Goal: Task Accomplishment & Management: Use online tool/utility

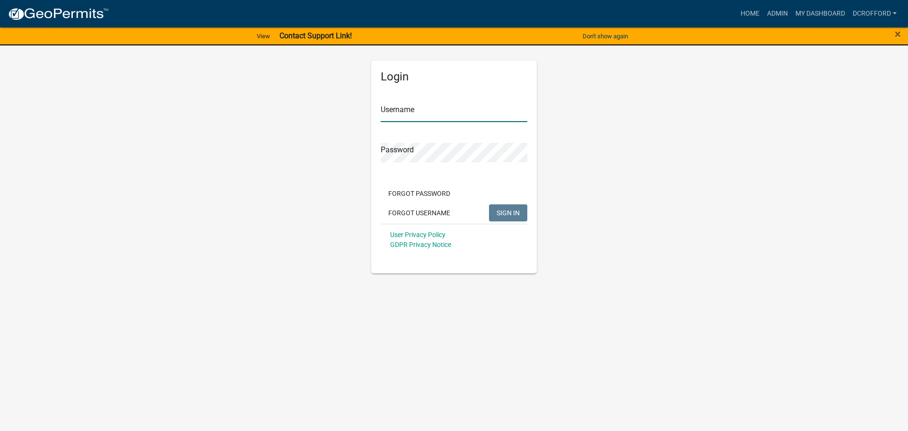
type input "dcrofford"
click at [517, 215] on span "SIGN IN" at bounding box center [507, 213] width 23 height 8
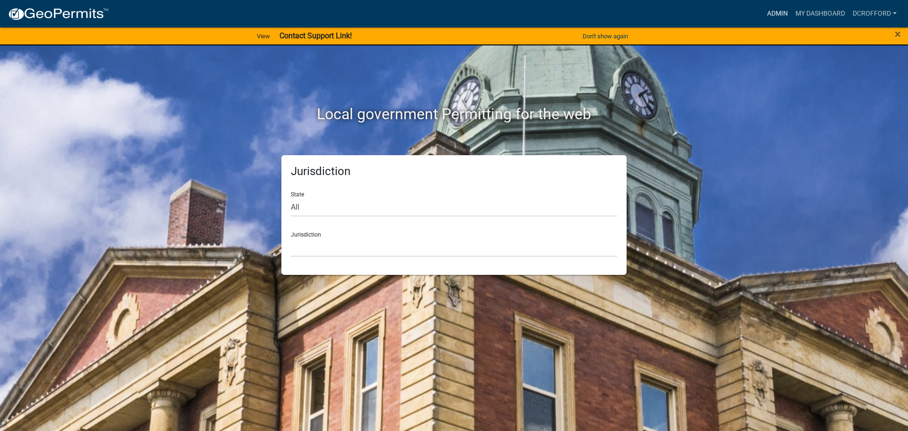
click at [781, 14] on link "Admin" at bounding box center [777, 14] width 28 height 18
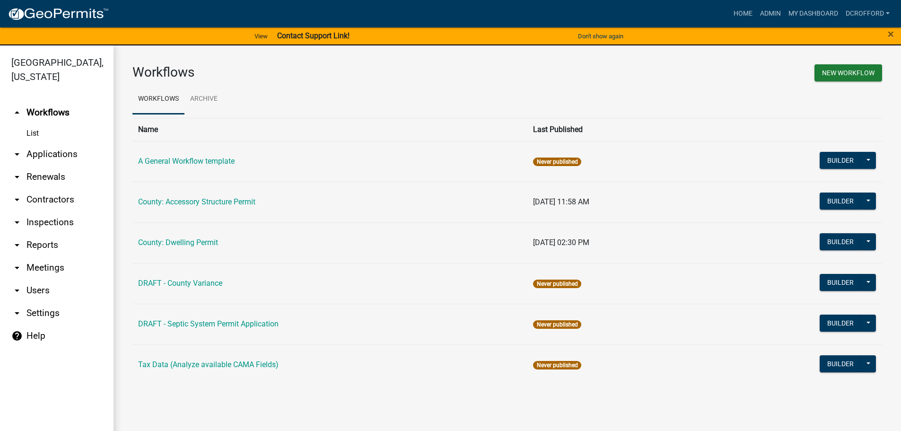
click at [54, 156] on link "arrow_drop_down Applications" at bounding box center [56, 154] width 113 height 23
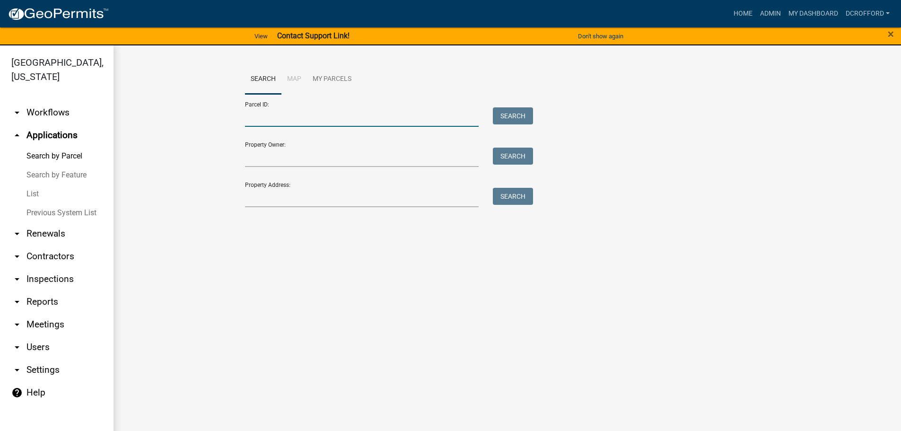
click at [282, 122] on input "Parcel ID:" at bounding box center [362, 116] width 234 height 19
type input "0010106751"
click at [521, 117] on button "Search" at bounding box center [513, 115] width 40 height 17
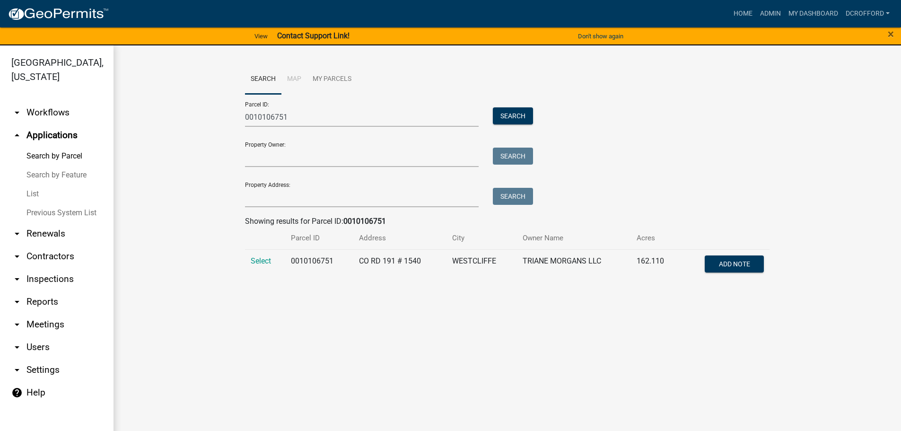
click at [259, 265] on td "Select" at bounding box center [265, 264] width 40 height 31
click at [260, 261] on span "Select" at bounding box center [261, 260] width 20 height 9
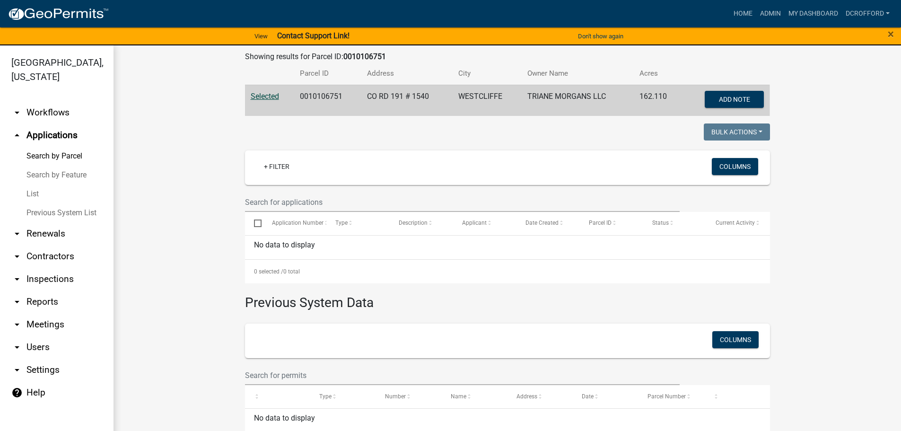
scroll to position [103, 0]
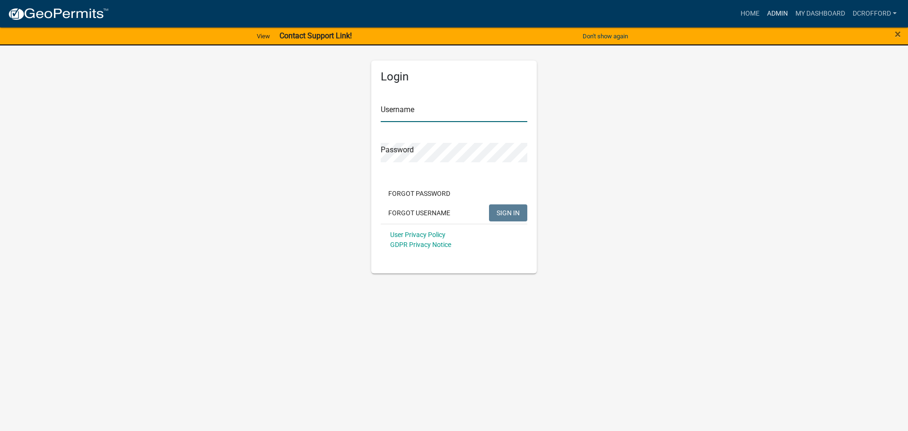
type input "dcrofford"
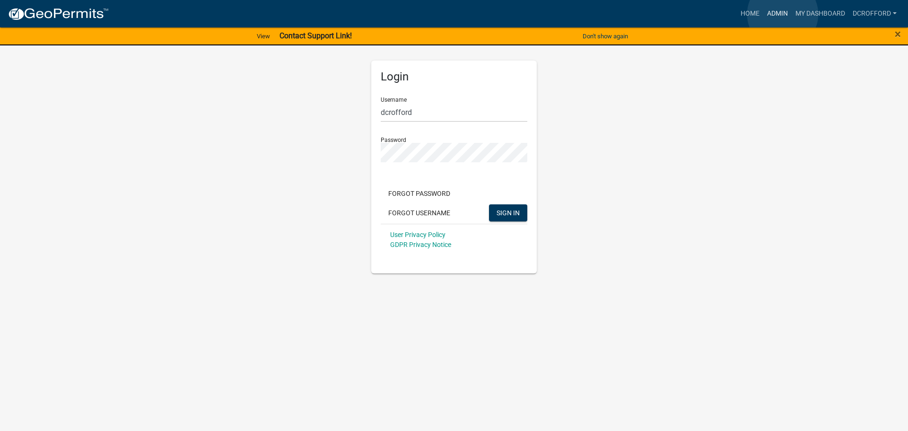
click at [783, 14] on link "Admin" at bounding box center [777, 14] width 28 height 18
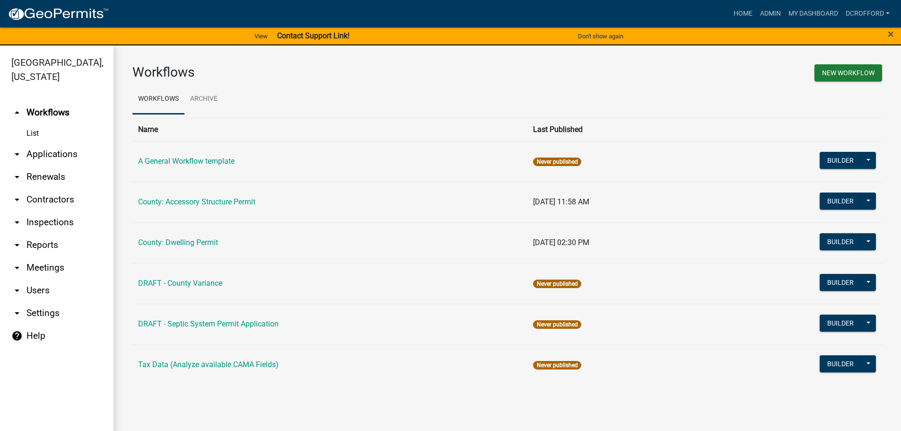
click at [35, 159] on link "arrow_drop_down Applications" at bounding box center [56, 154] width 113 height 23
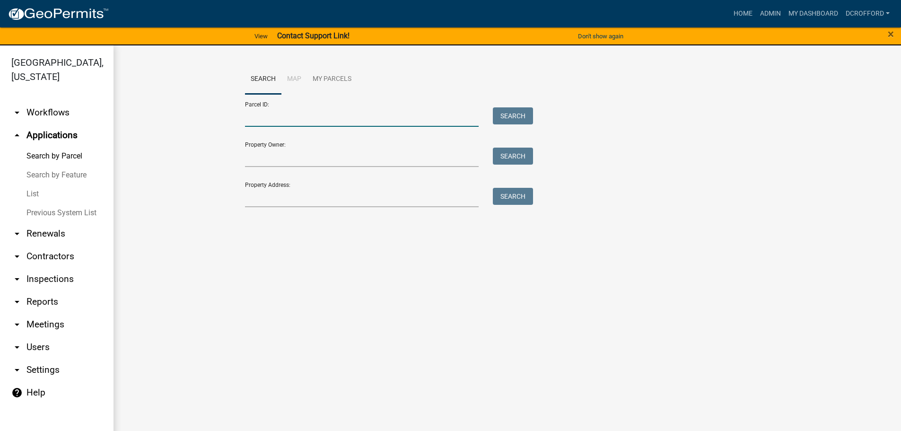
click at [327, 113] on input "Parcel ID:" at bounding box center [362, 116] width 234 height 19
type input "0010180313"
click at [496, 112] on button "Search" at bounding box center [513, 115] width 40 height 17
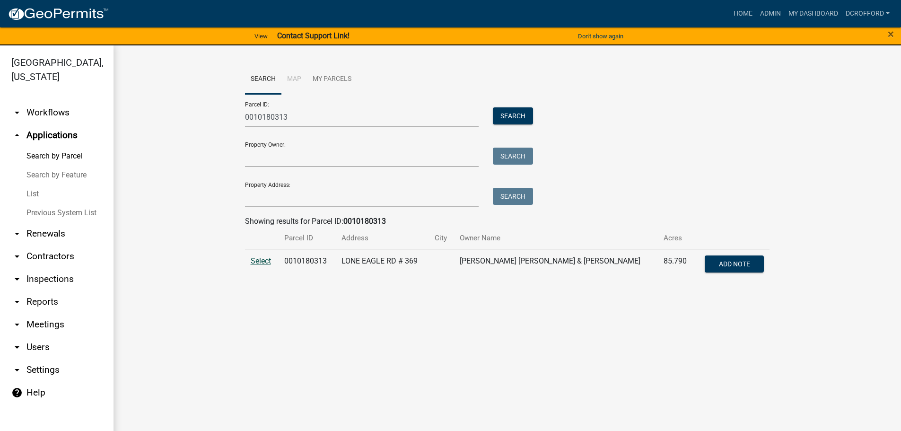
click at [254, 258] on span "Select" at bounding box center [261, 260] width 20 height 9
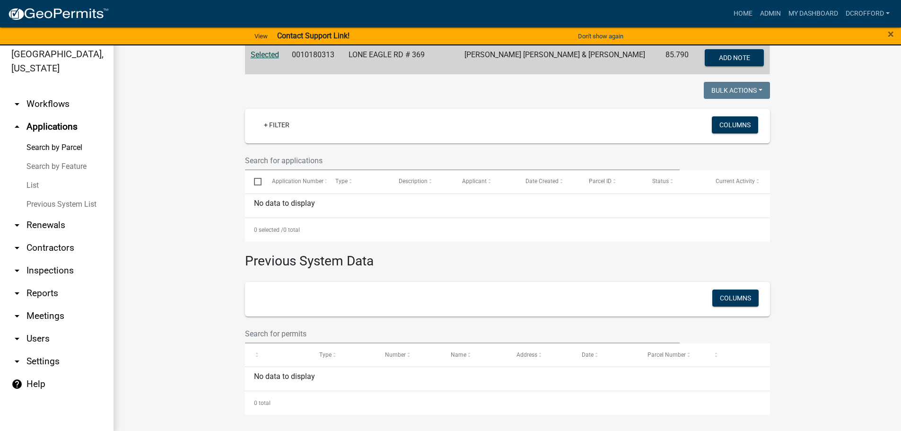
scroll to position [11, 0]
